Goal: Find specific page/section: Find specific page/section

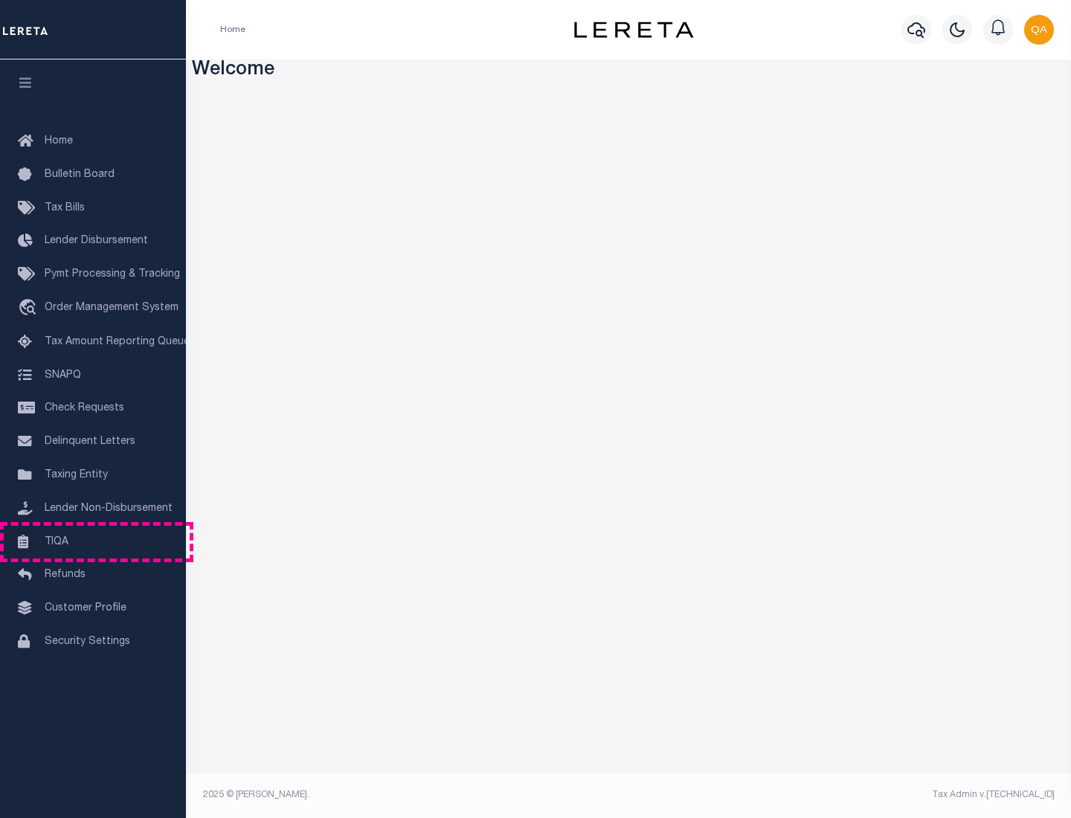
click at [93, 541] on link "TIQA" at bounding box center [93, 542] width 186 height 33
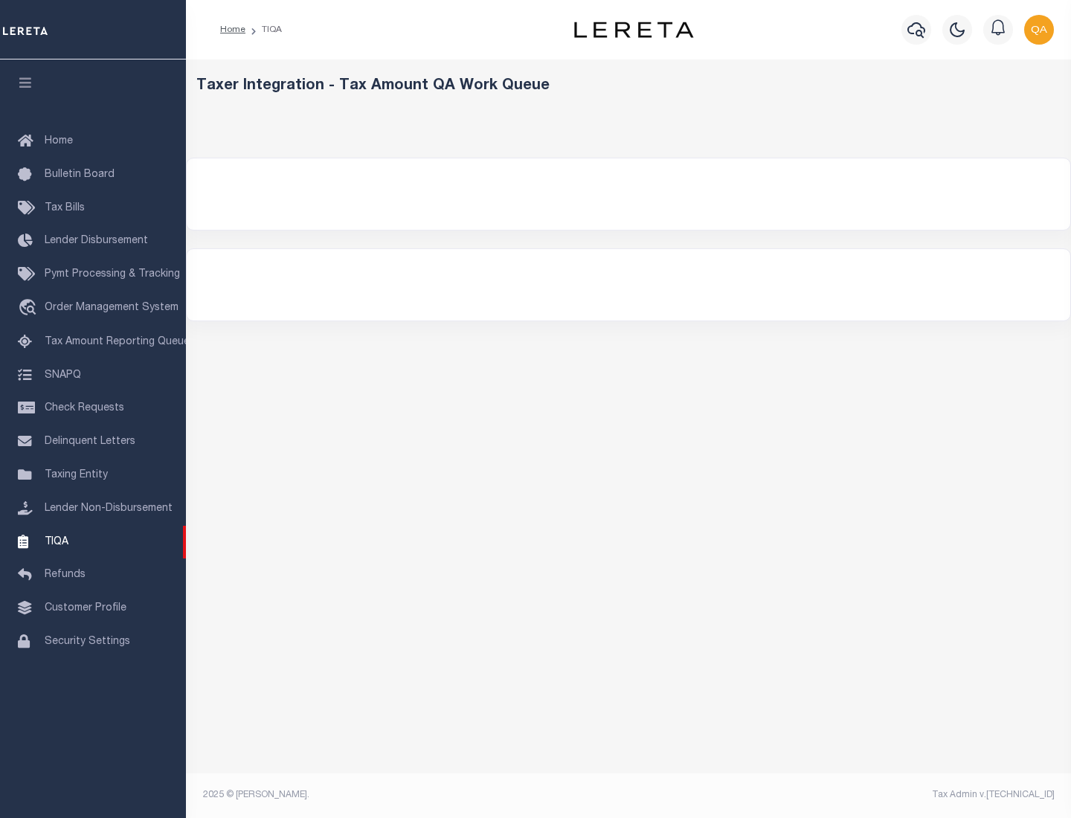
select select "200"
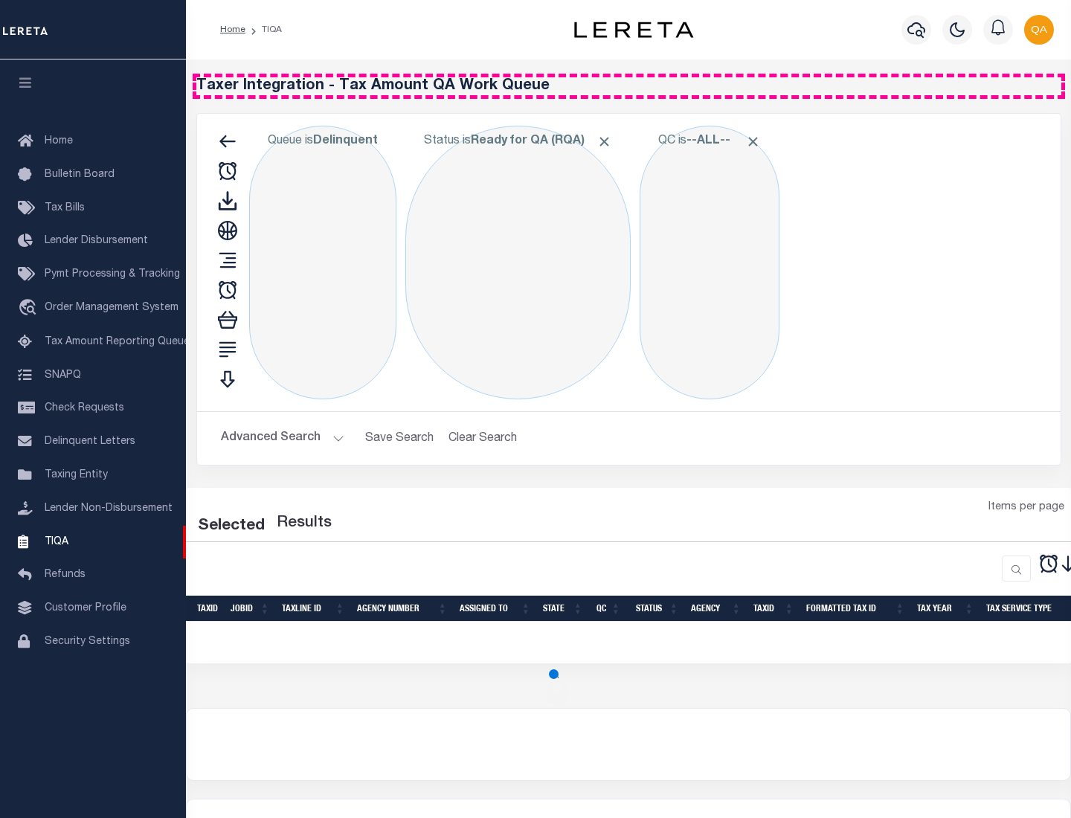
select select "200"
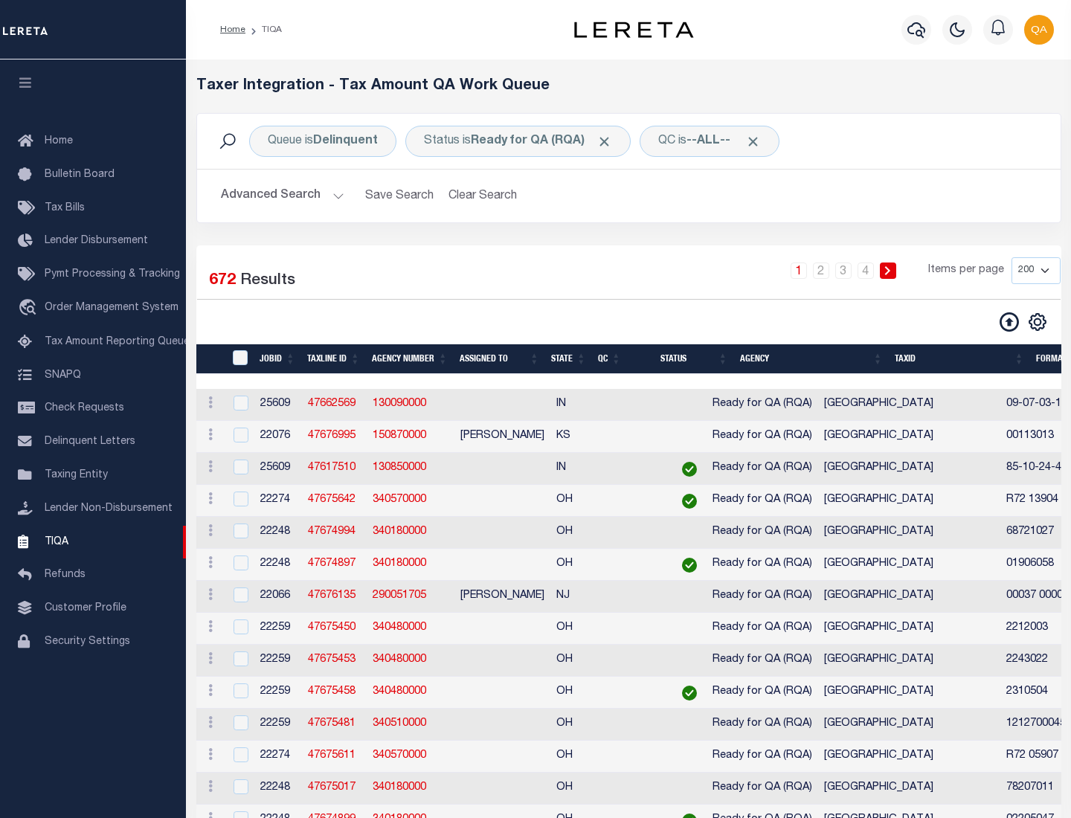
click at [609, 141] on span "Click to Remove" at bounding box center [604, 142] width 16 height 16
